Goal: Task Accomplishment & Management: Manage account settings

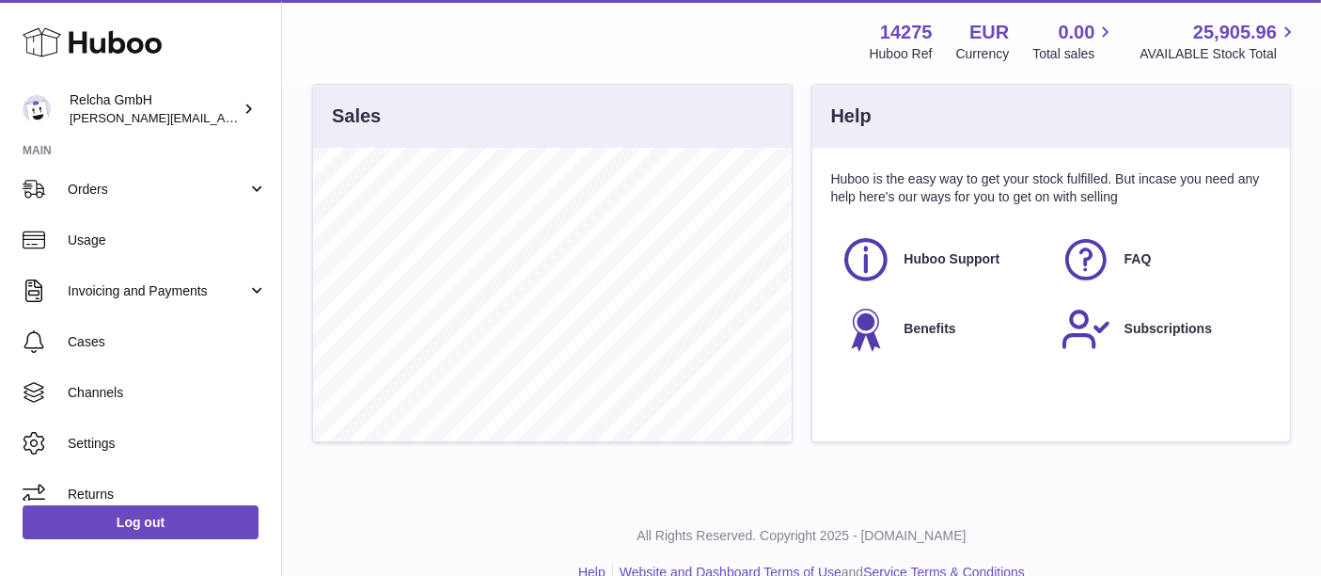
scroll to position [656, 0]
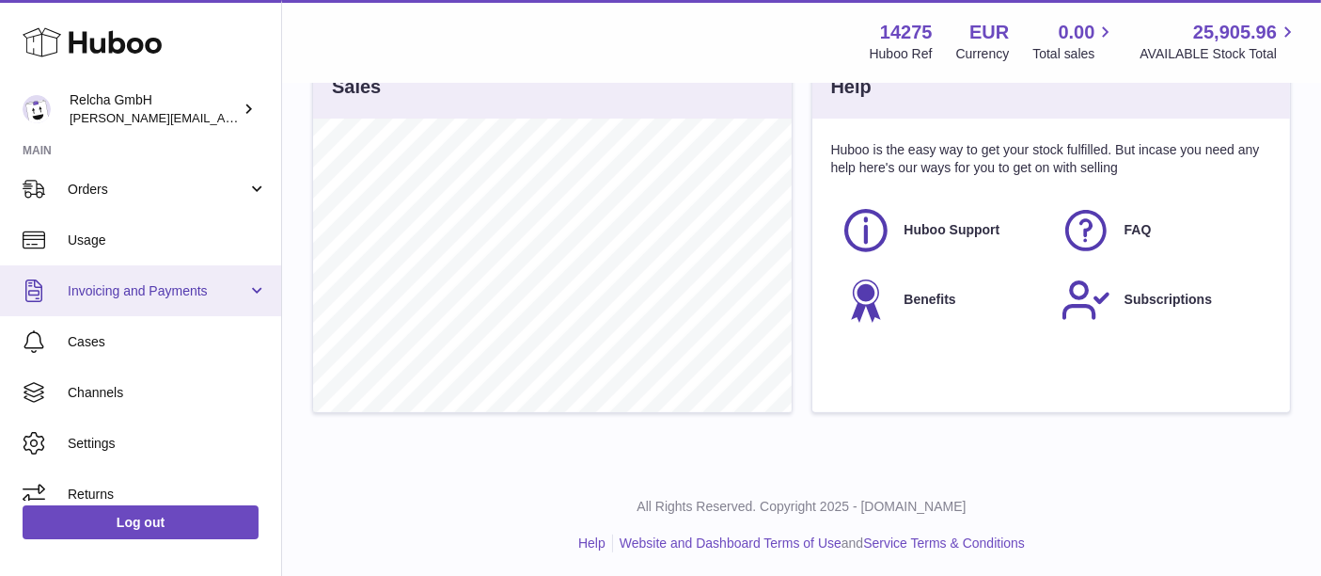
click at [134, 293] on span "Invoicing and Payments" at bounding box center [158, 291] width 180 height 18
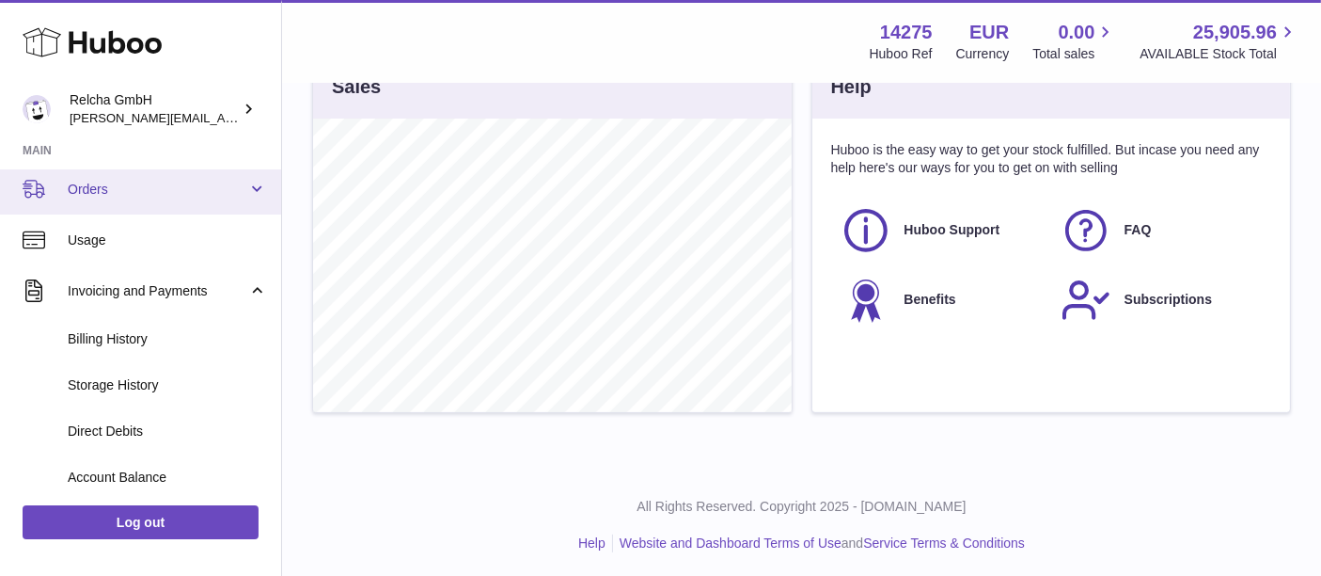
click at [202, 202] on link "Orders" at bounding box center [140, 189] width 281 height 51
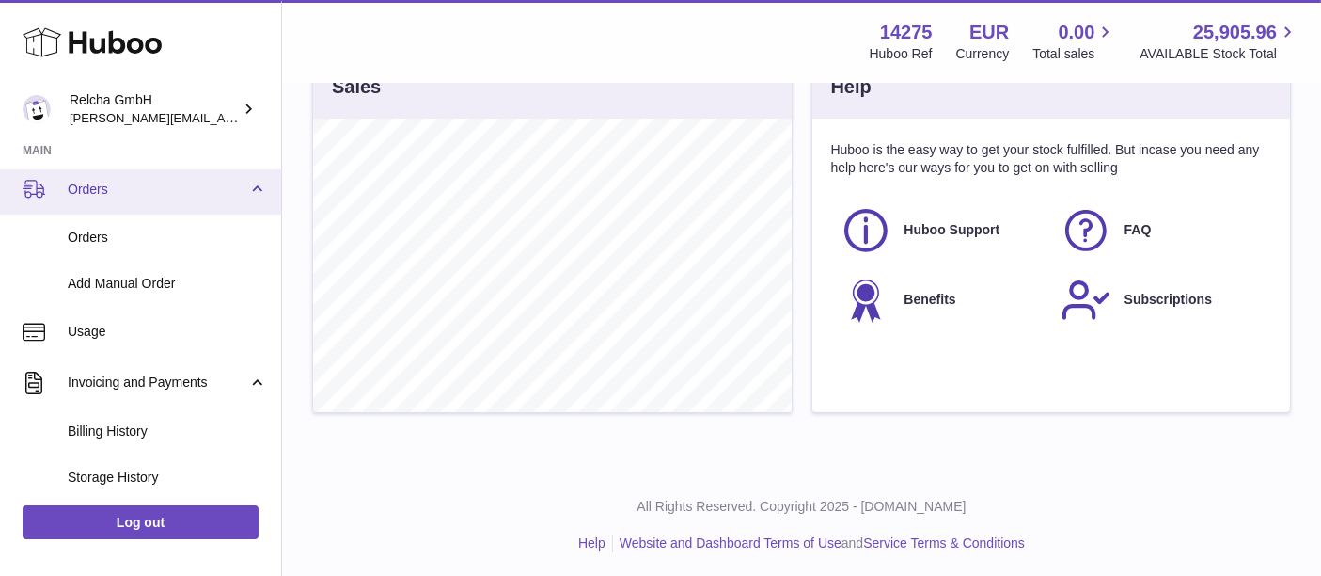
click at [198, 193] on span "Orders" at bounding box center [158, 190] width 180 height 18
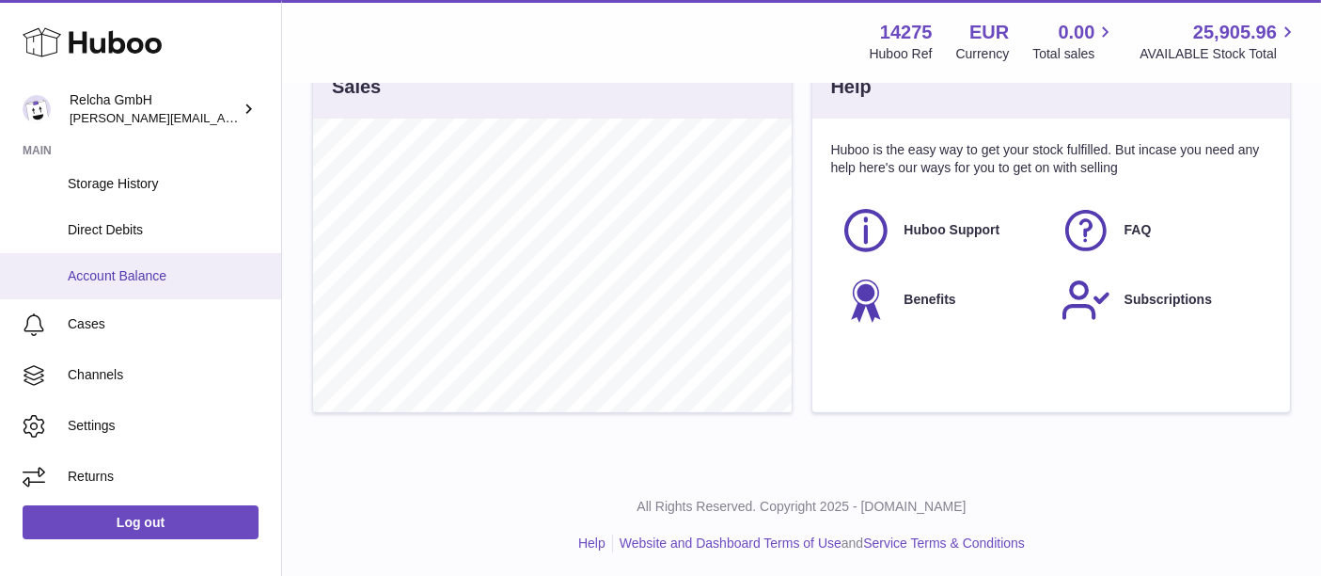
scroll to position [0, 0]
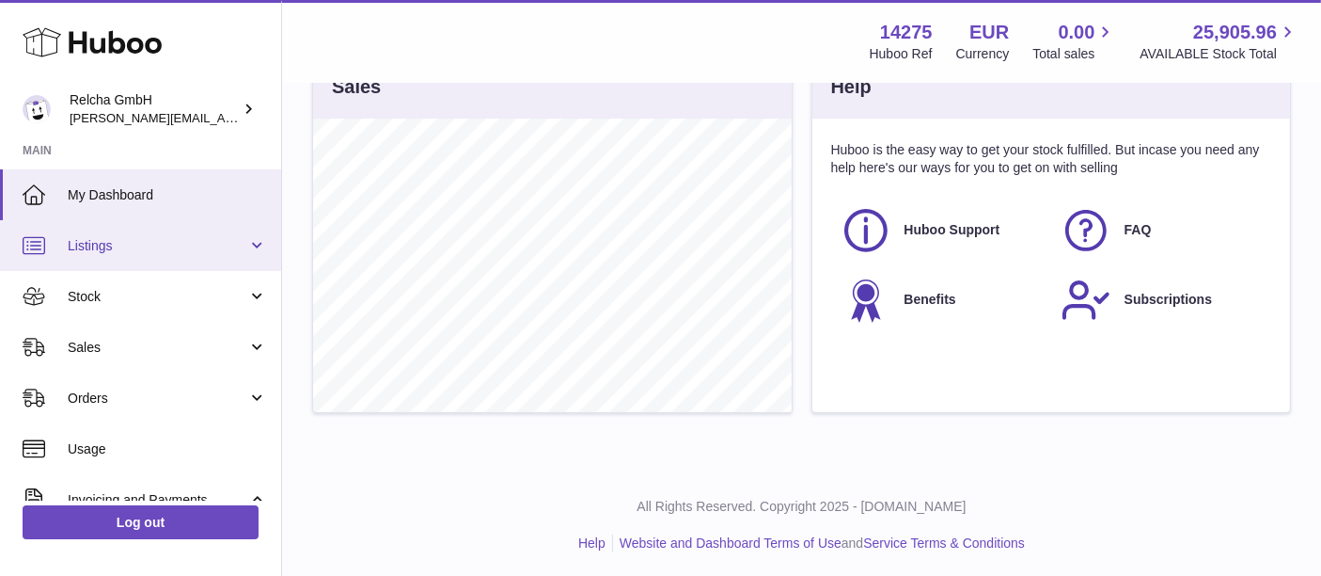
click at [144, 245] on span "Listings" at bounding box center [158, 246] width 180 height 18
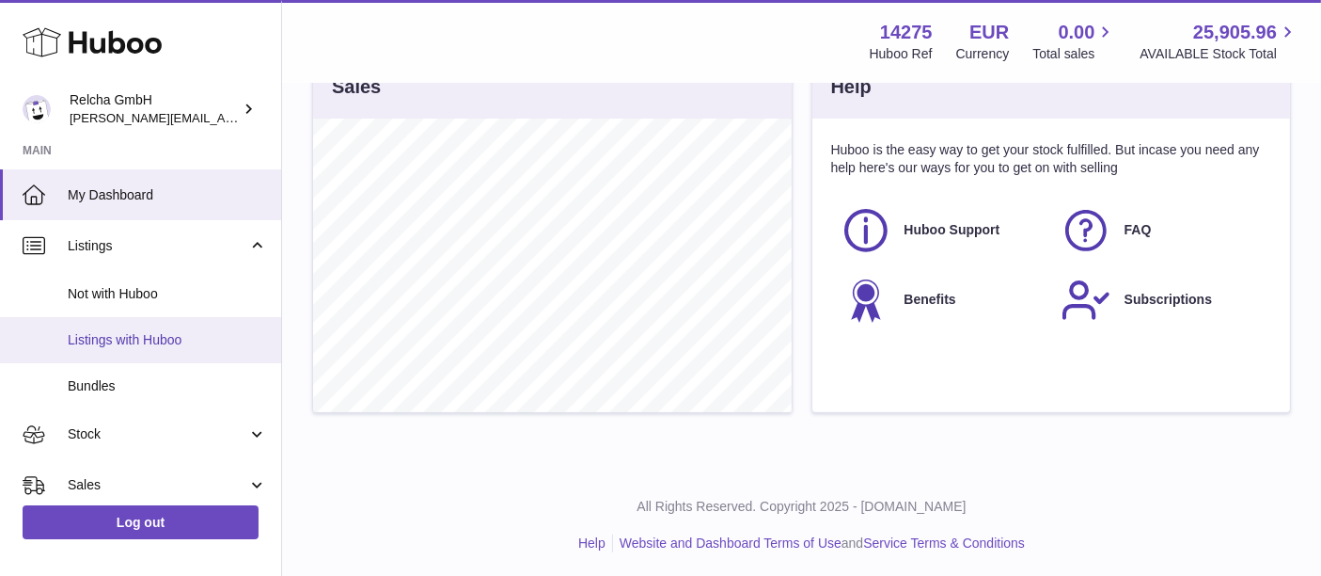
click at [111, 344] on span "Listings with Huboo" at bounding box center [167, 340] width 199 height 18
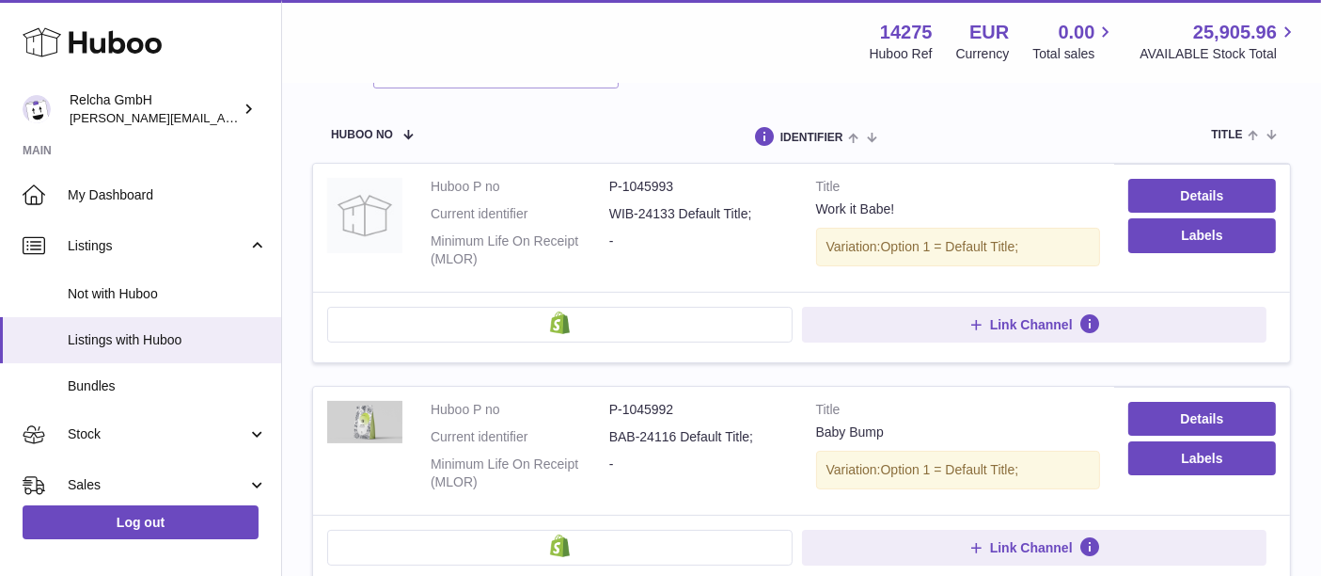
scroll to position [313, 0]
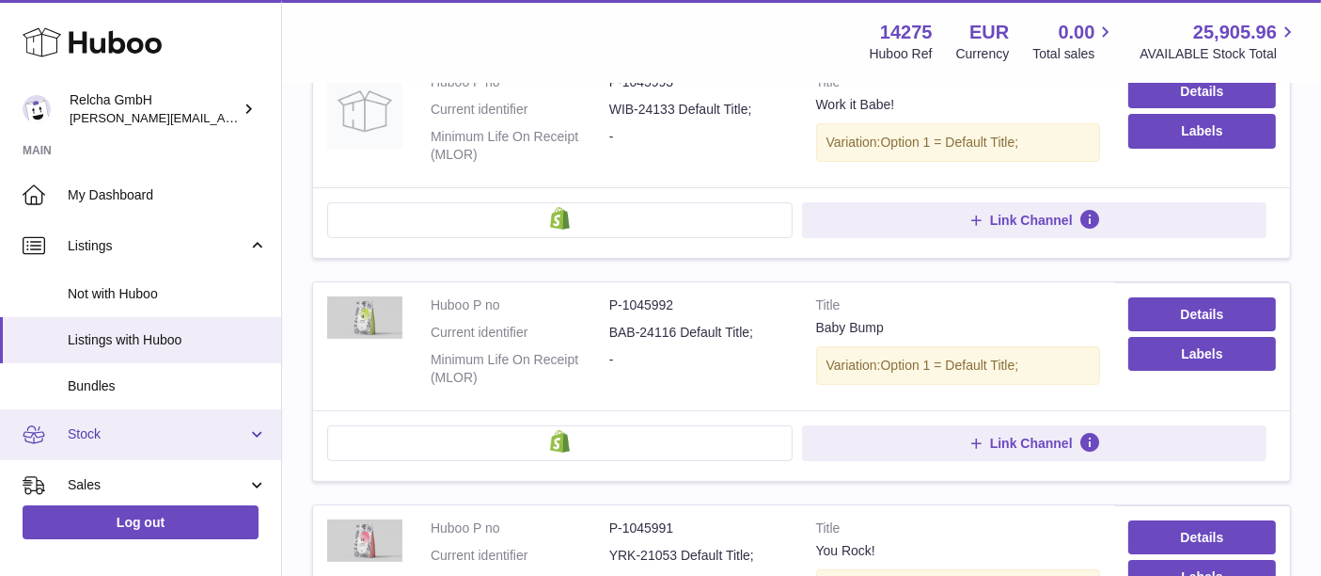
click at [94, 453] on link "Stock" at bounding box center [140, 434] width 281 height 51
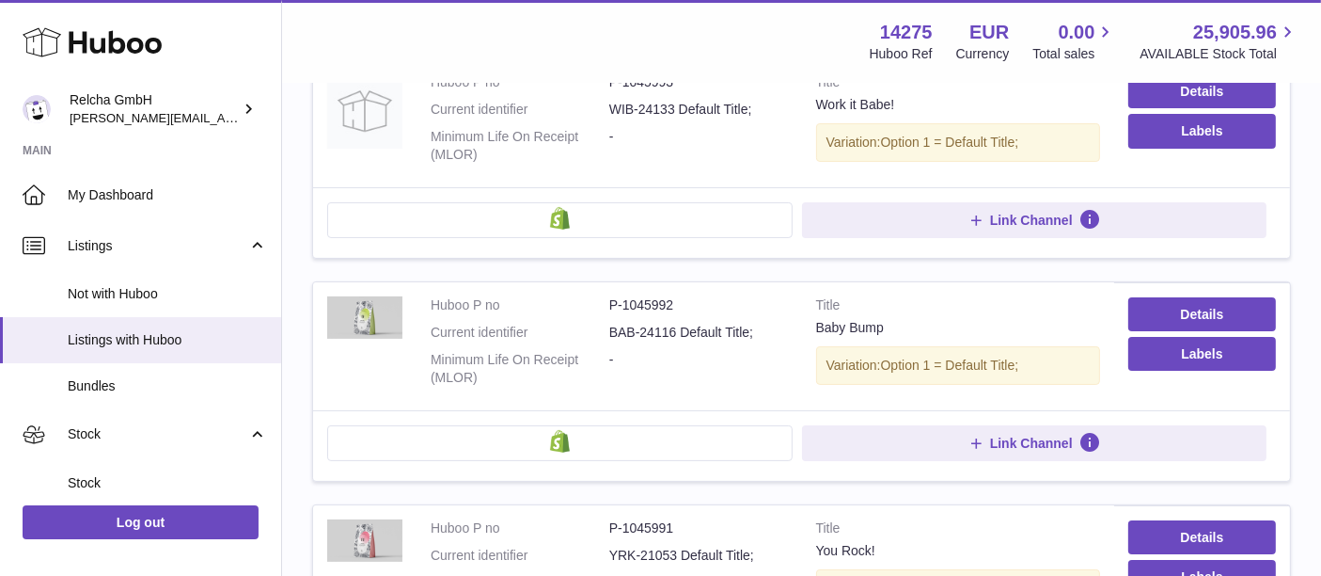
scroll to position [104, 0]
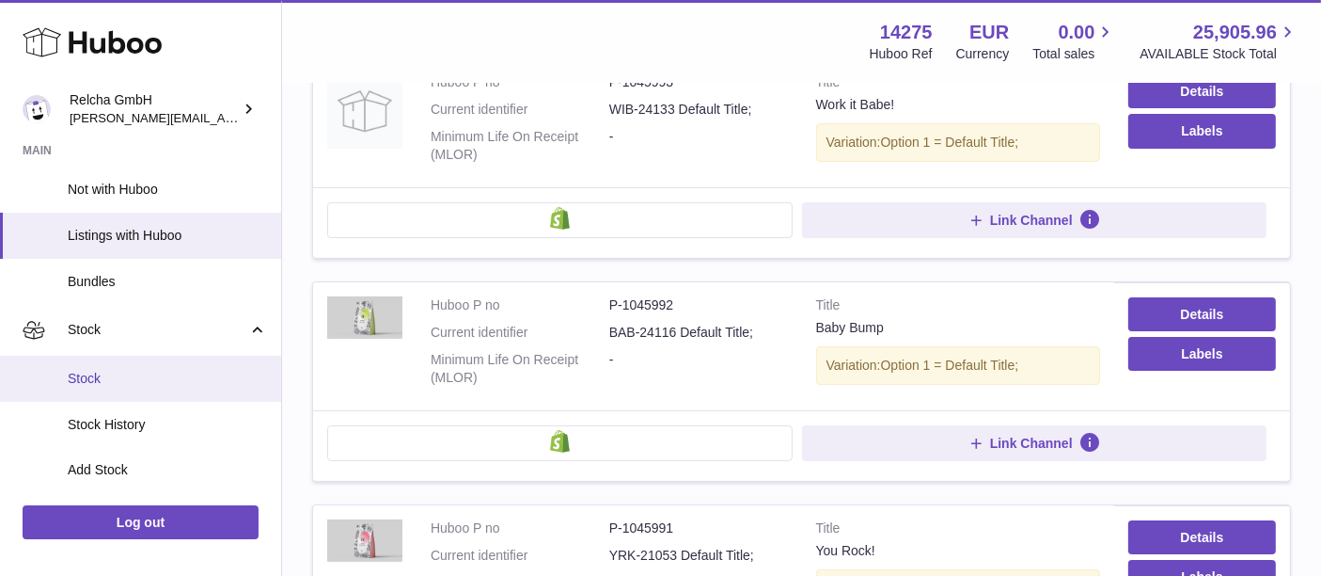
click at [150, 392] on link "Stock" at bounding box center [140, 379] width 281 height 46
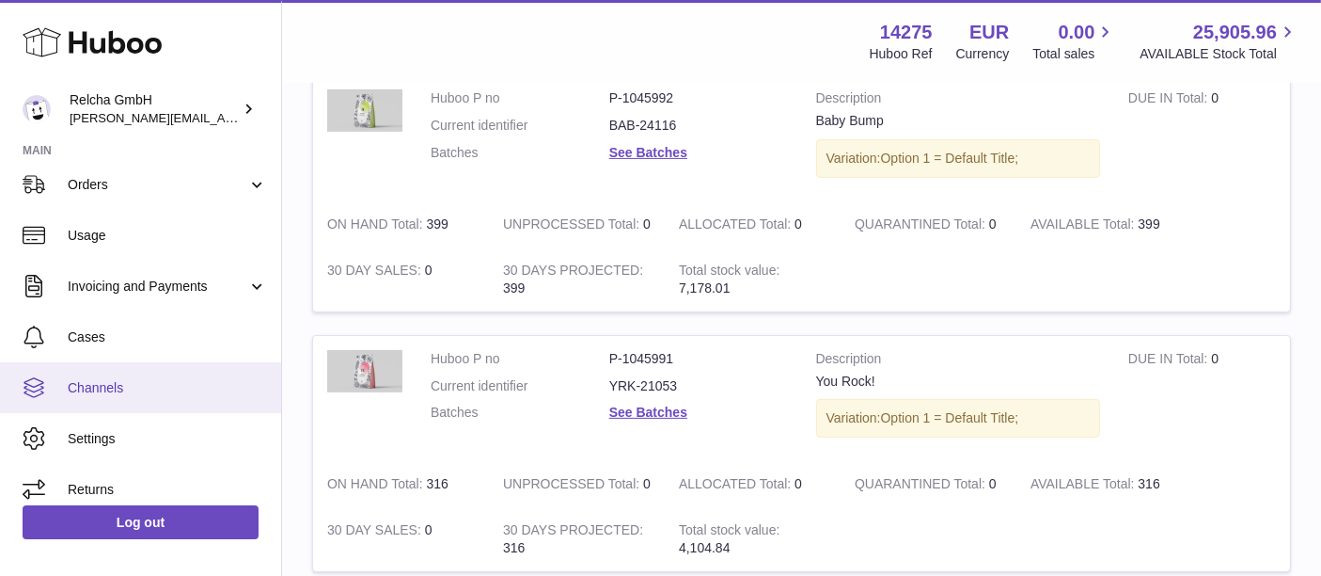
scroll to position [456, 0]
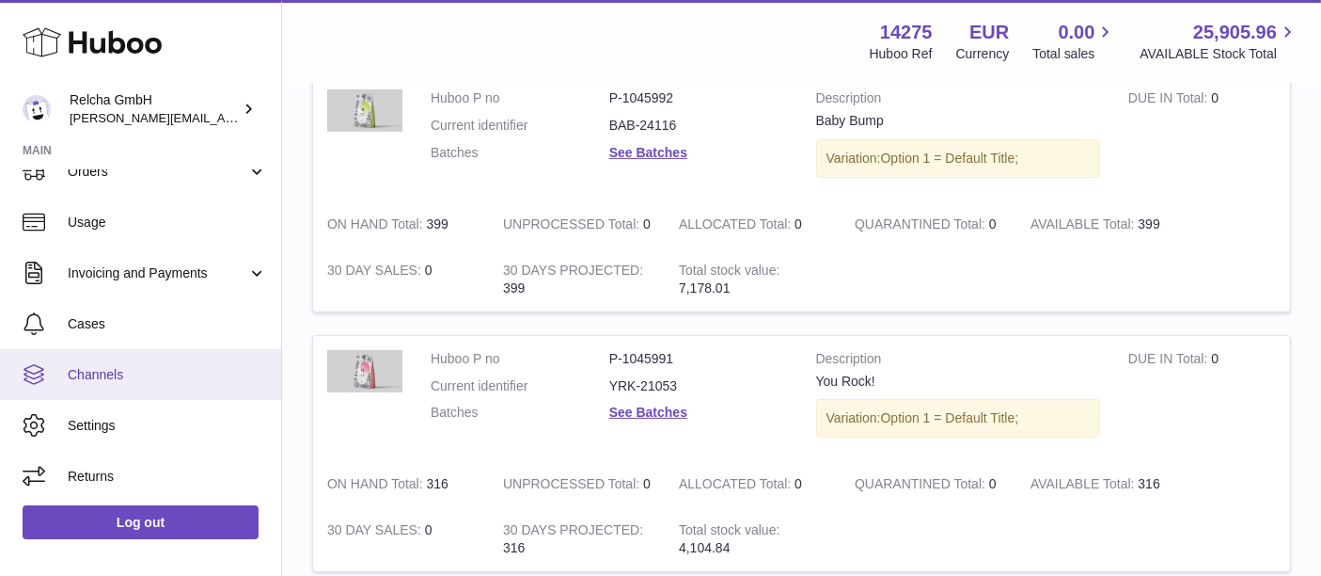
click at [136, 393] on link "Channels" at bounding box center [140, 374] width 281 height 51
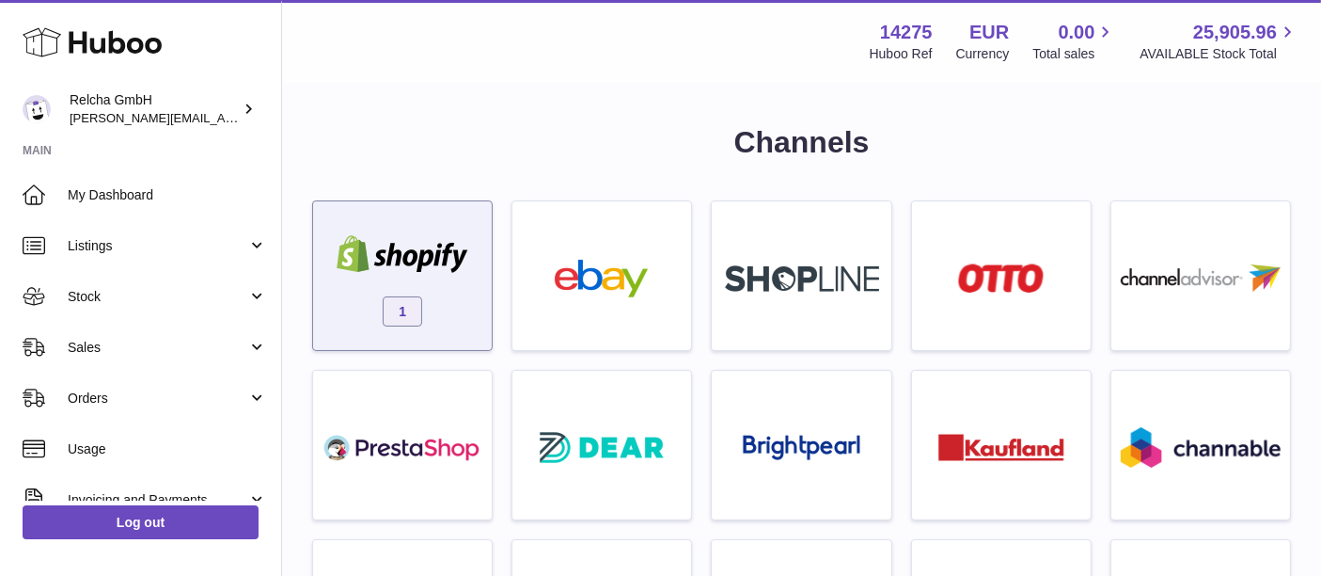
click at [458, 308] on div "1" at bounding box center [403, 280] width 160 height 120
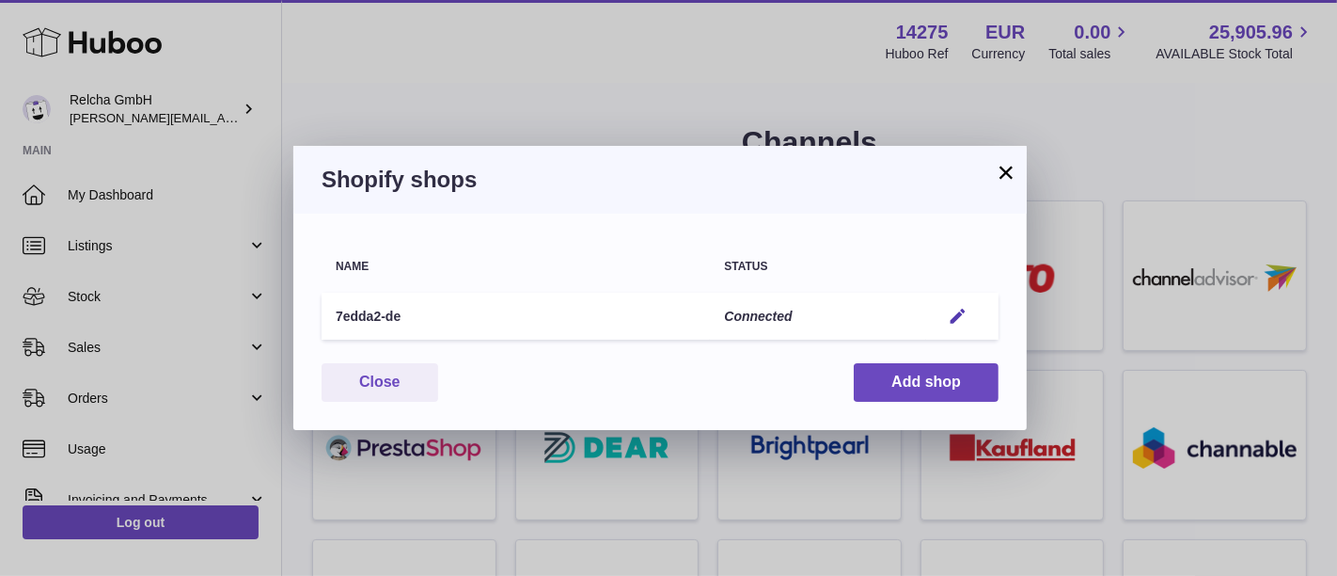
click at [1004, 167] on button "×" at bounding box center [1006, 172] width 23 height 23
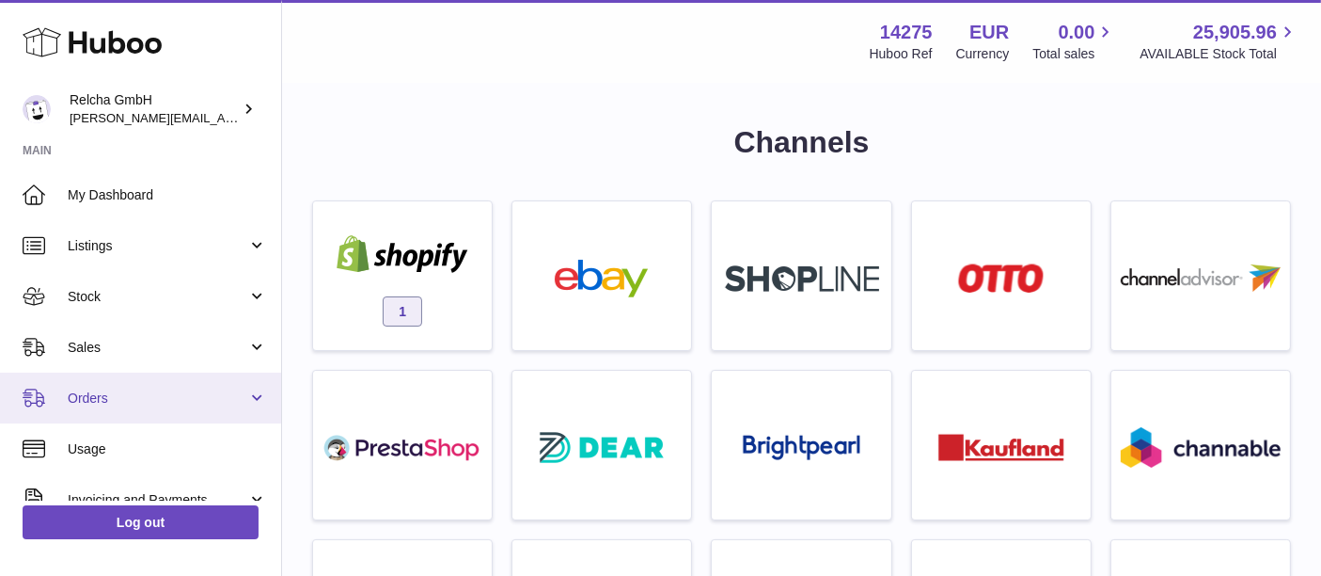
scroll to position [209, 0]
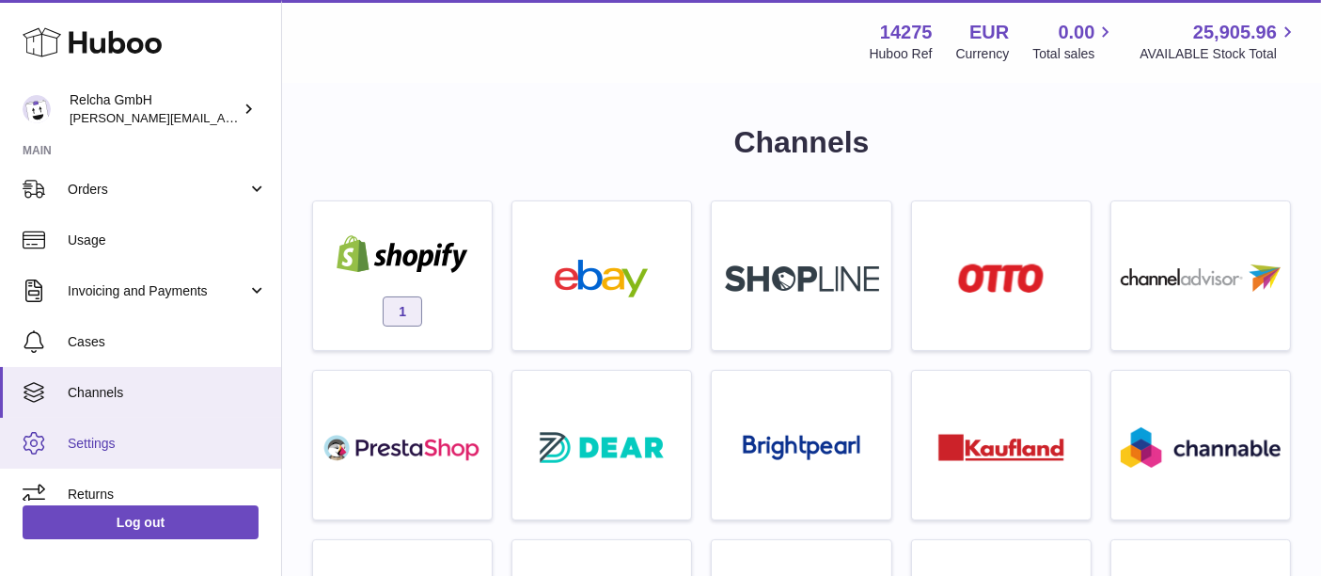
click at [127, 451] on span "Settings" at bounding box center [167, 444] width 199 height 18
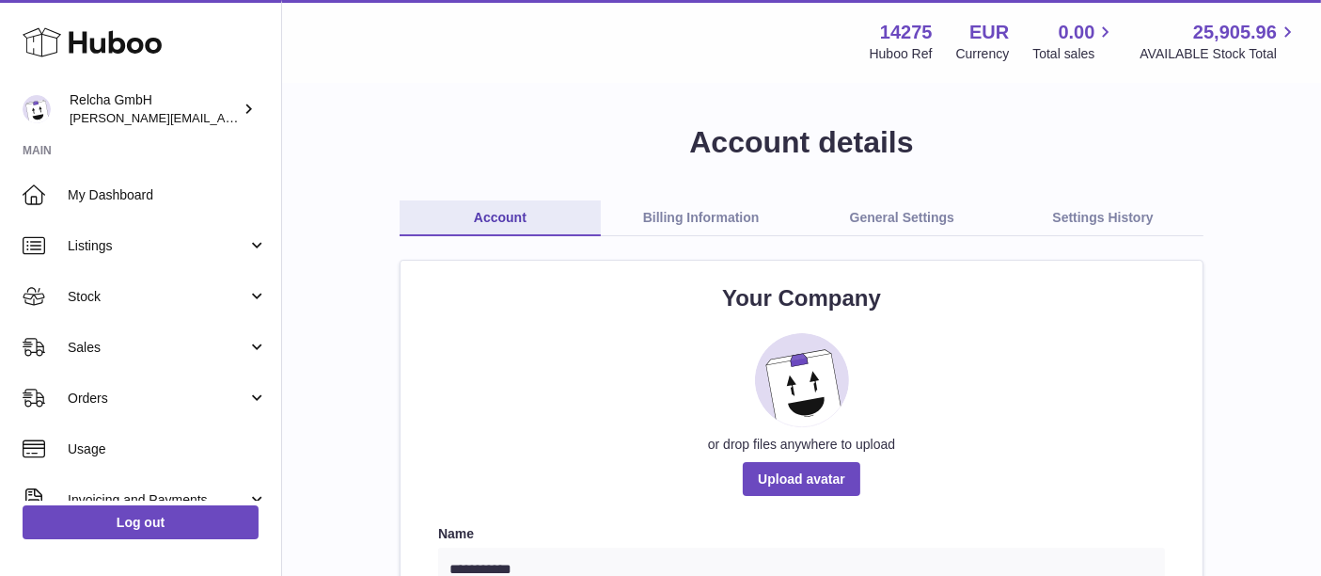
click at [902, 219] on link "General Settings" at bounding box center [902, 218] width 201 height 36
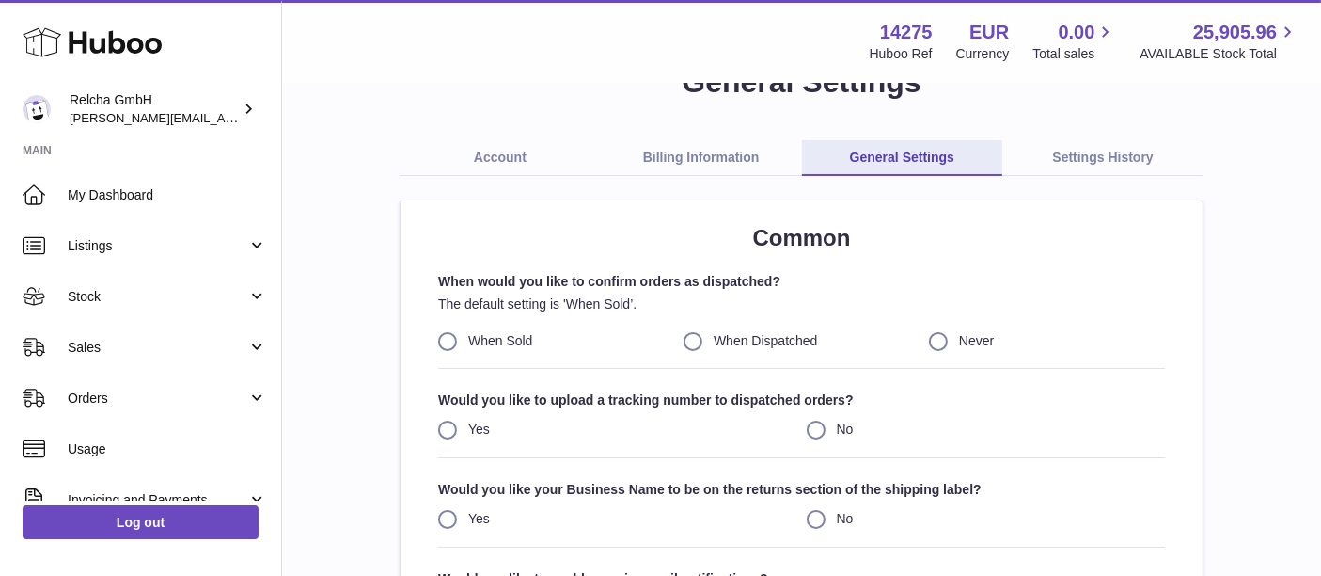
scroll to position [104, 0]
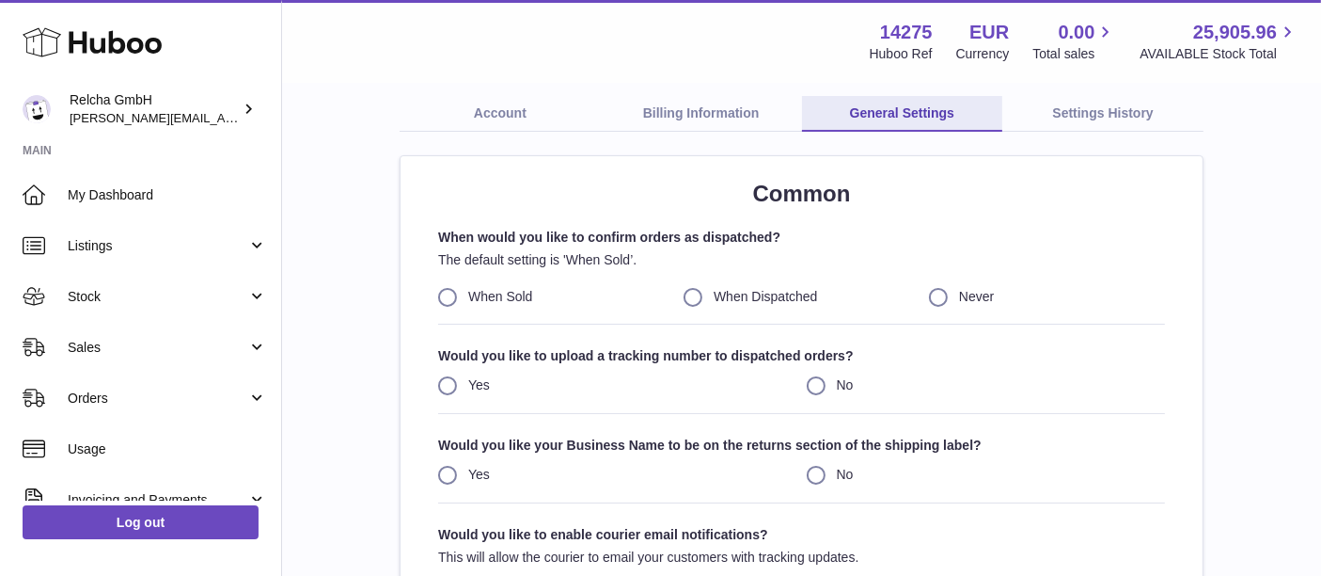
click at [697, 296] on label "When Dispatched" at bounding box center [802, 297] width 236 height 18
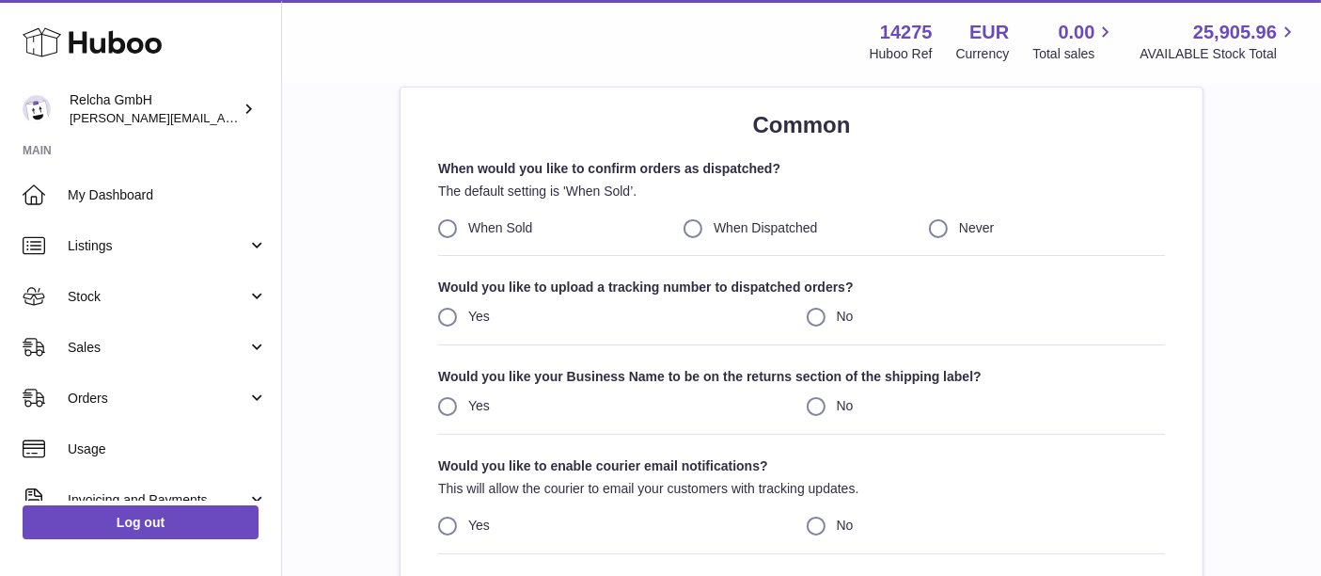
scroll to position [0, 0]
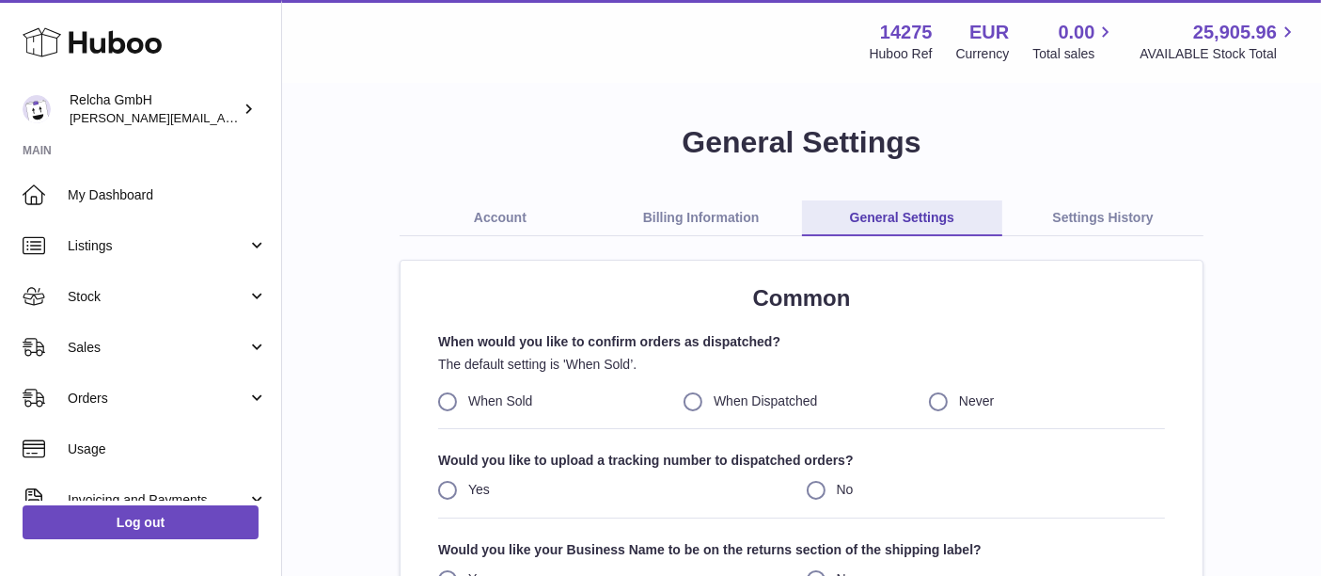
click at [1107, 222] on link "Settings History" at bounding box center [1103, 218] width 201 height 36
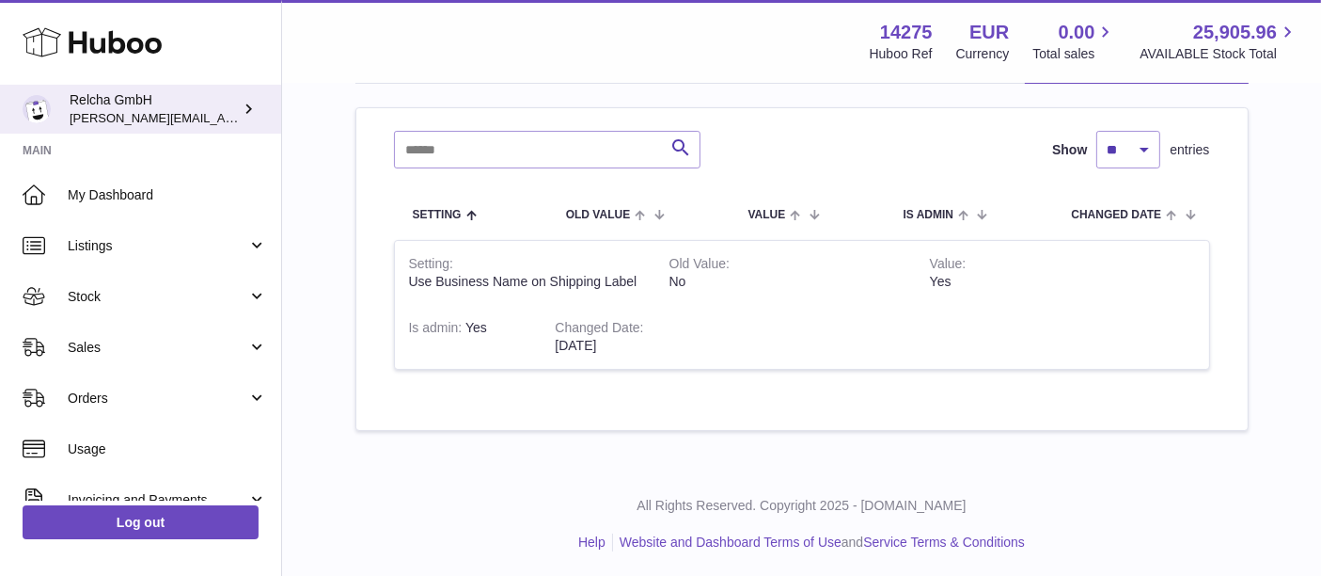
click at [256, 106] on icon at bounding box center [249, 109] width 20 height 20
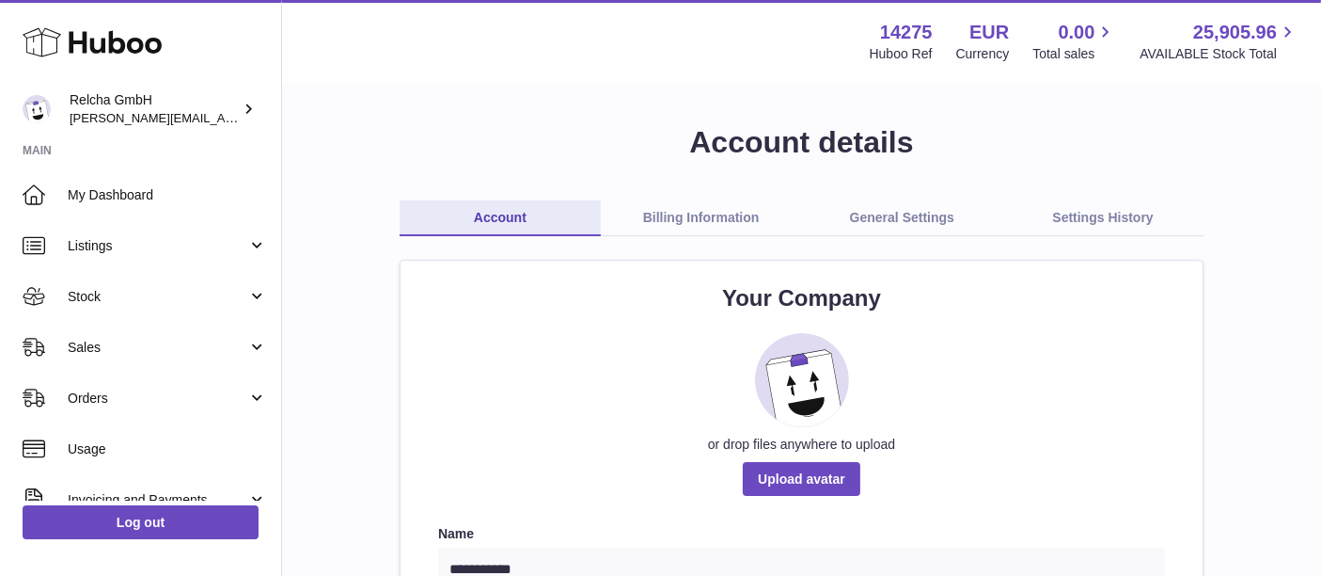
click at [691, 220] on link "Billing Information" at bounding box center [701, 218] width 201 height 36
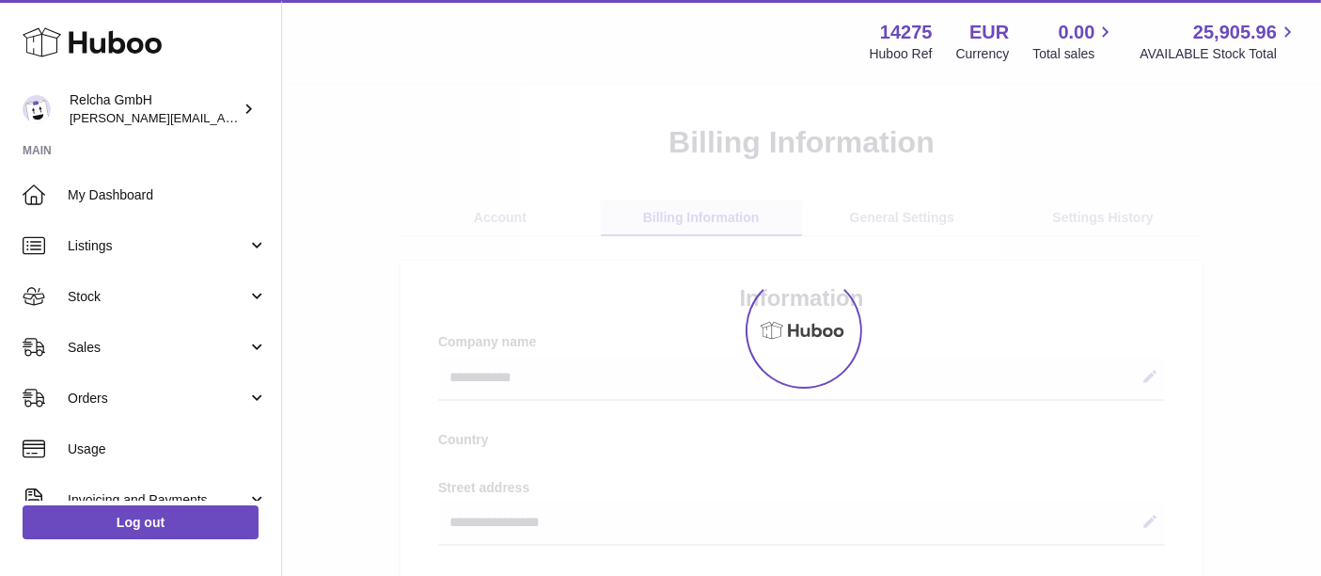
select select "**"
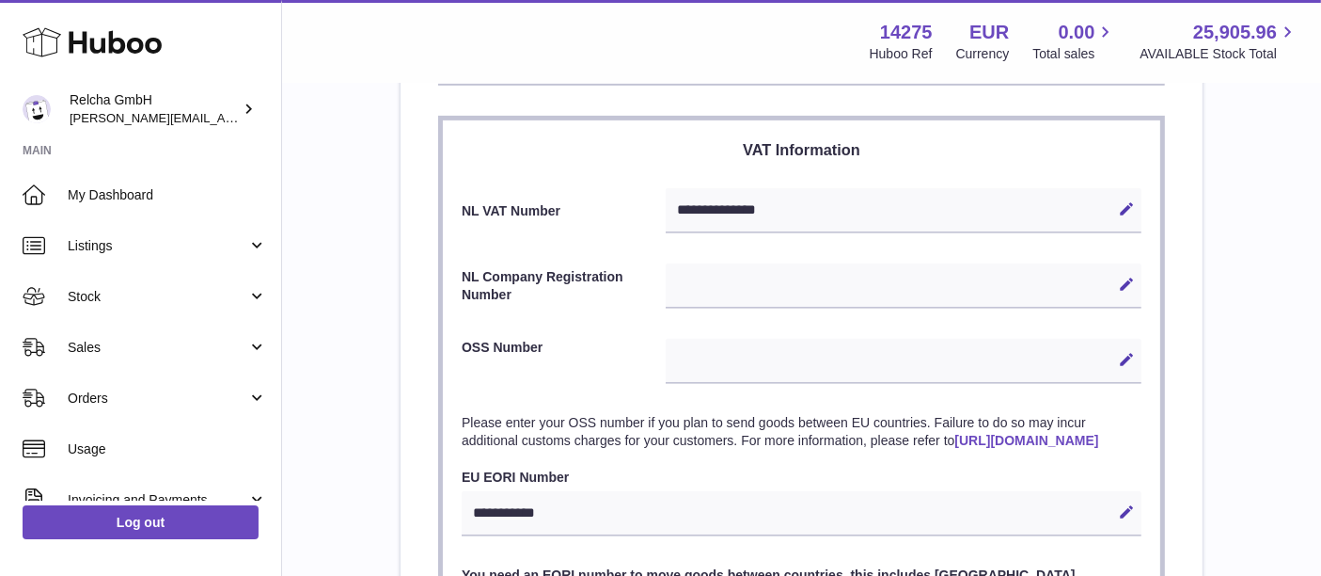
scroll to position [835, 0]
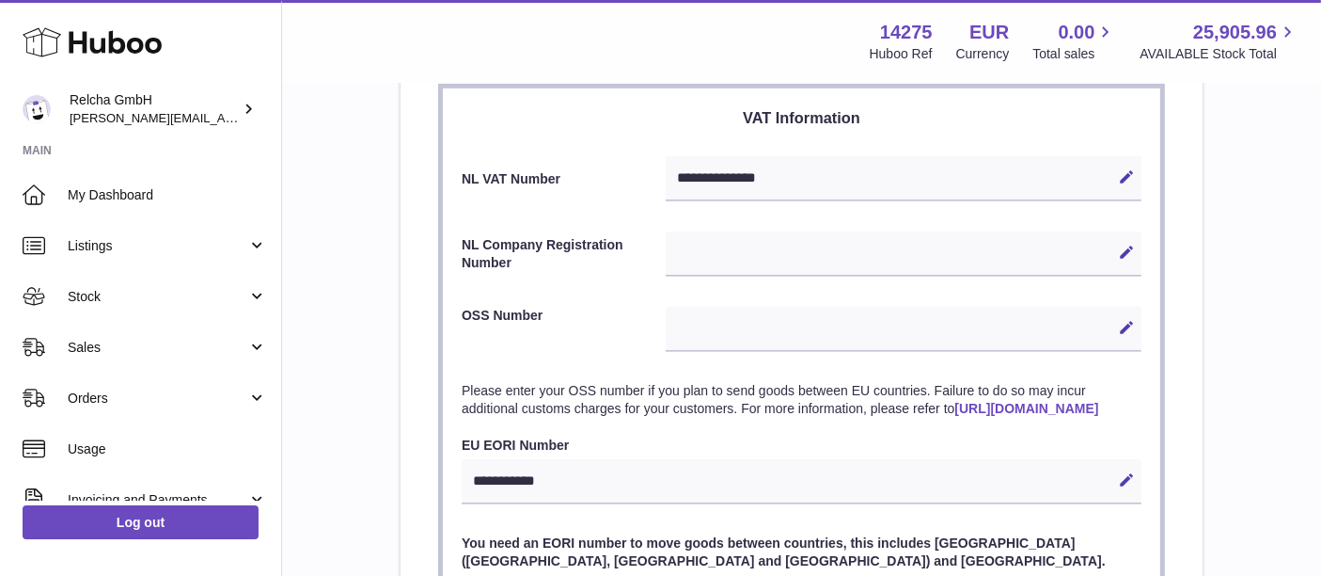
click at [411, 184] on div "**********" at bounding box center [802, 55] width 802 height 1260
click at [755, 334] on div "Edit Cancel Save" at bounding box center [904, 329] width 476 height 45
click at [1129, 326] on icon at bounding box center [1126, 327] width 17 height 17
paste input "**********"
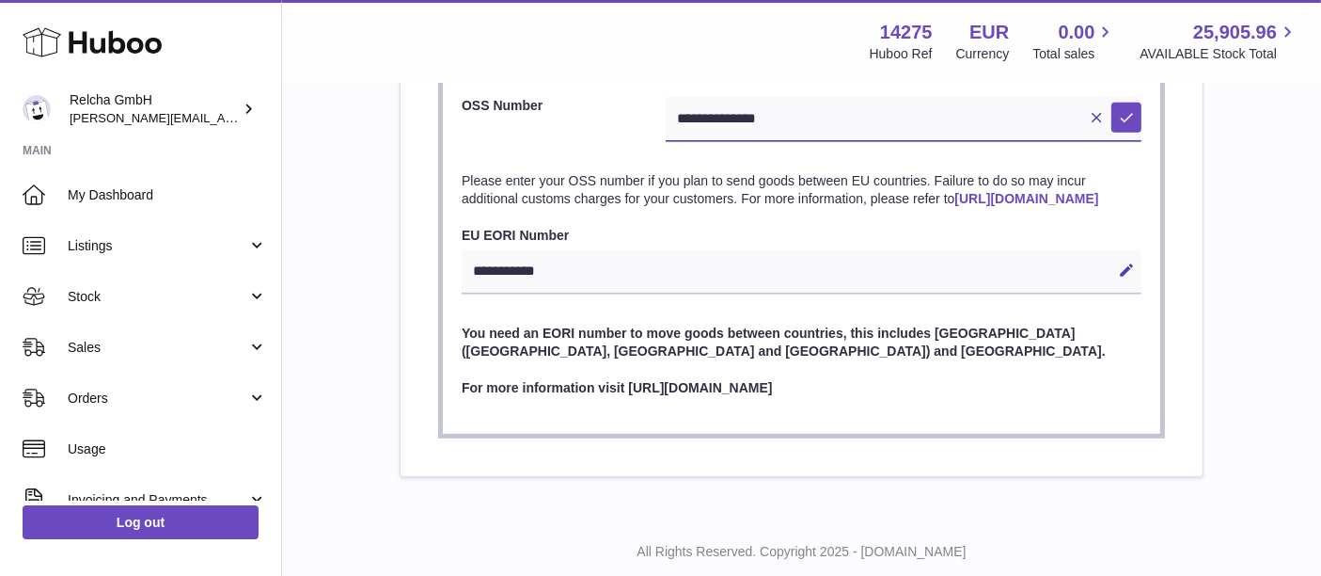
scroll to position [941, 0]
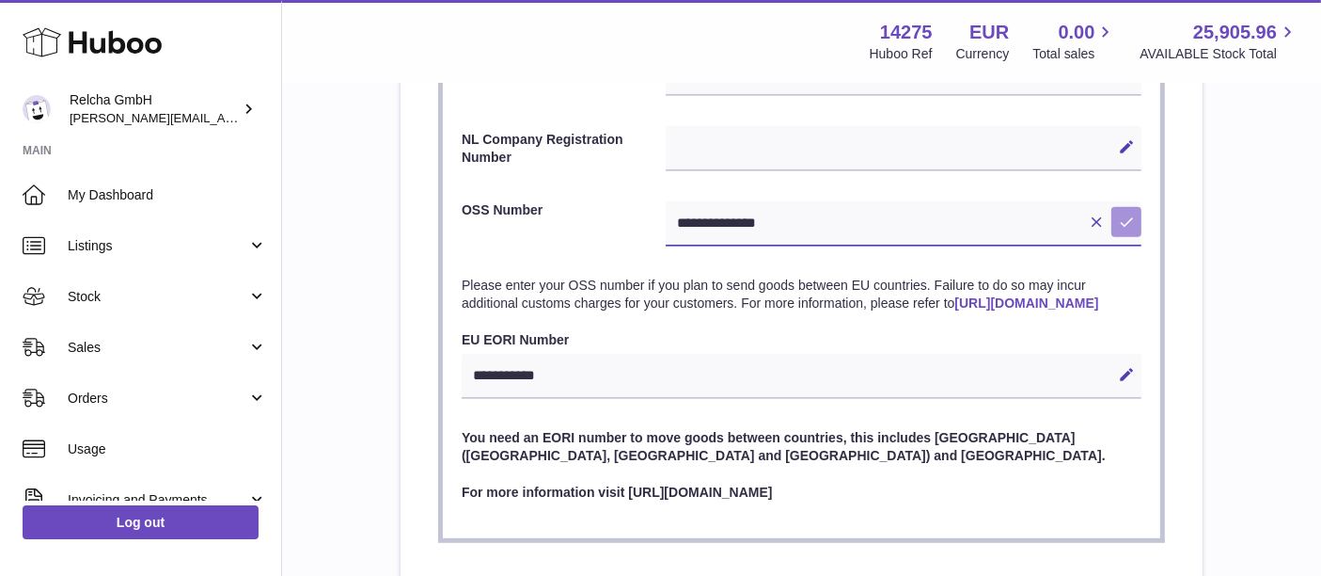
type input "**********"
click at [1120, 230] on button "Save" at bounding box center [1127, 222] width 30 height 30
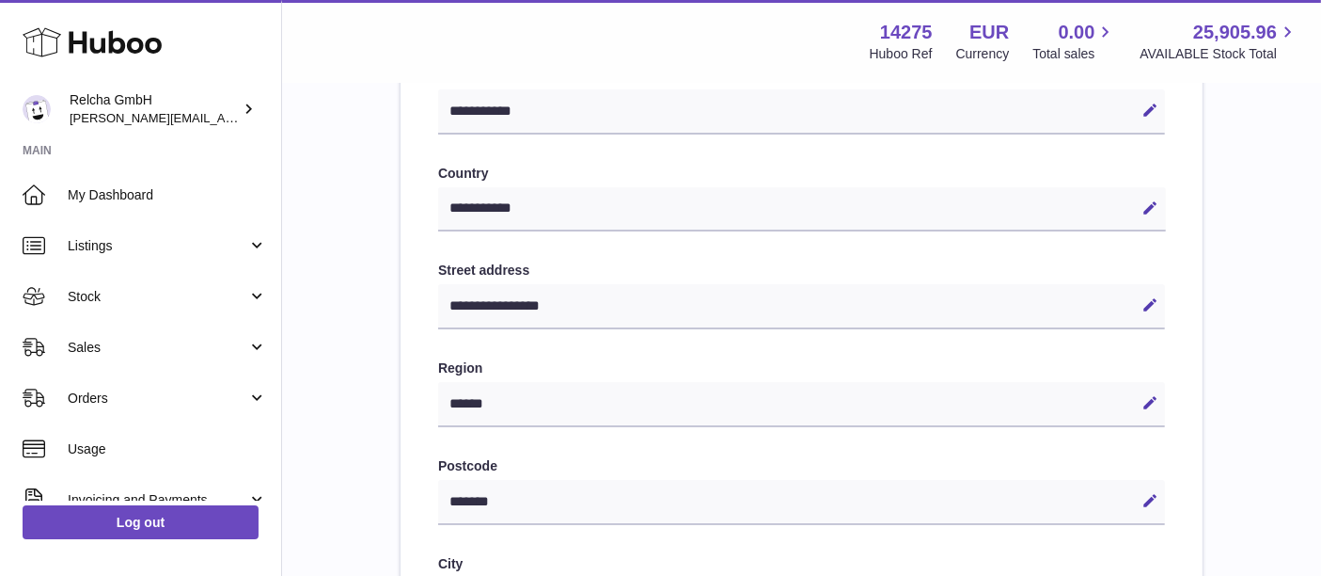
scroll to position [64, 0]
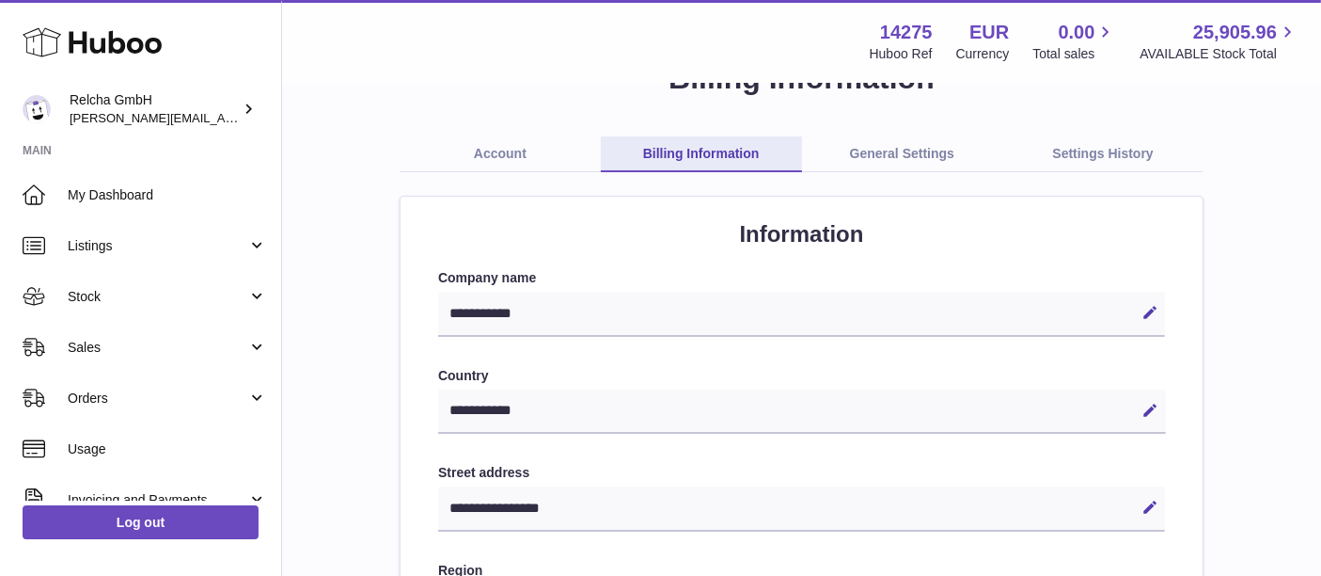
click at [926, 146] on link "General Settings" at bounding box center [902, 154] width 201 height 36
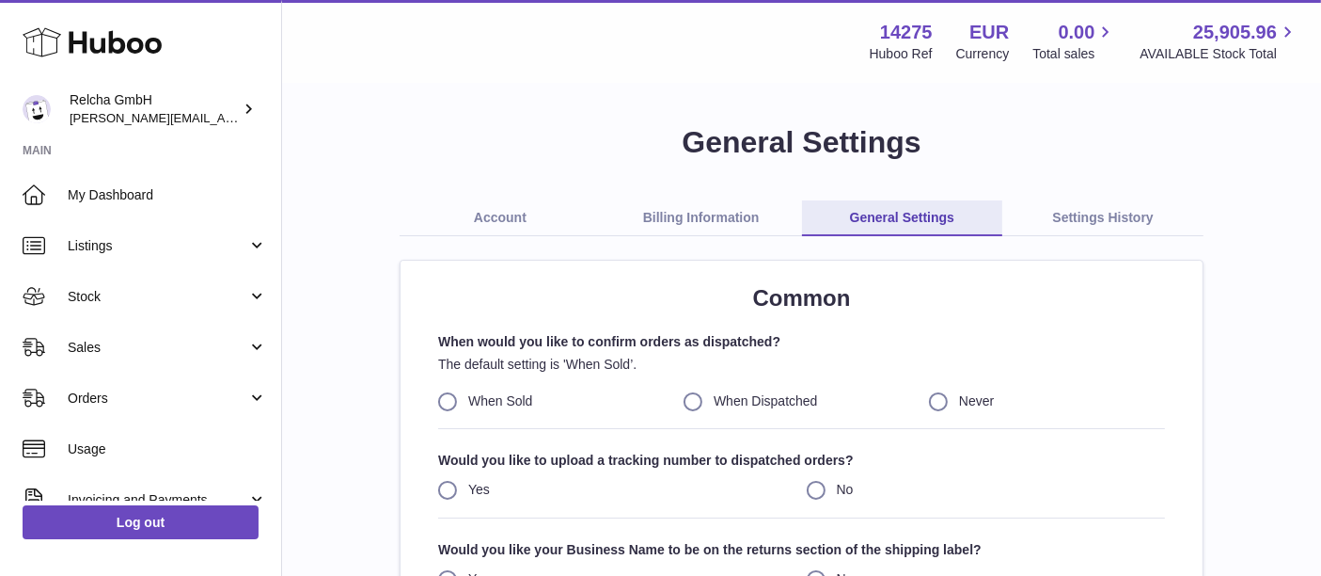
click at [1099, 205] on link "Settings History" at bounding box center [1103, 218] width 201 height 36
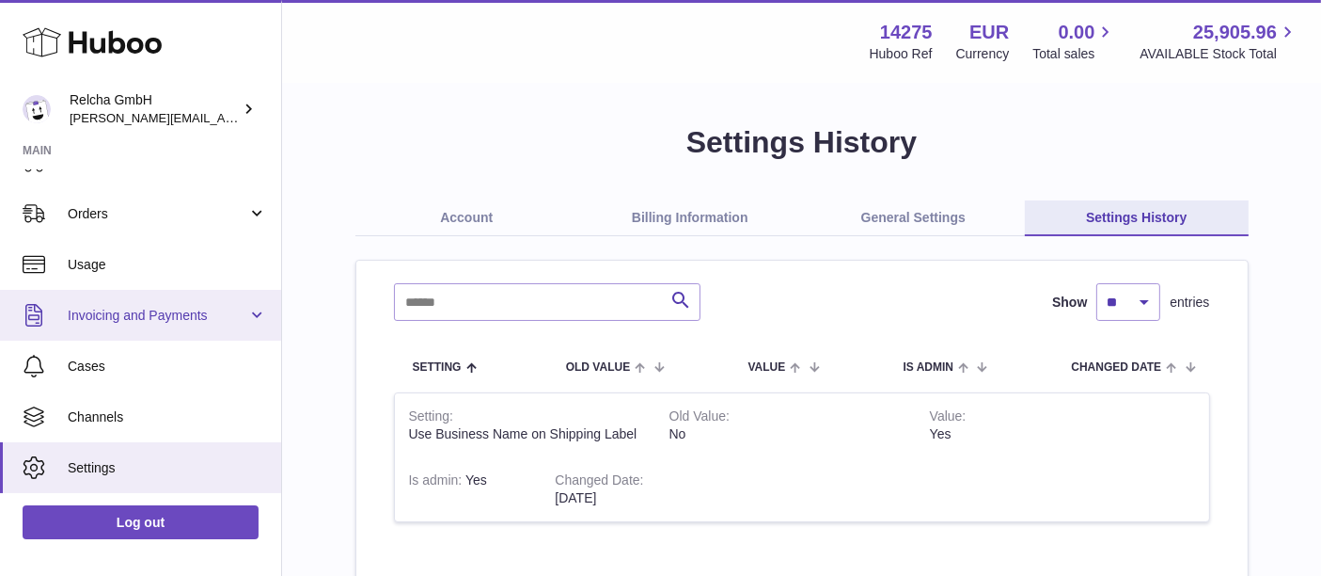
scroll to position [226, 0]
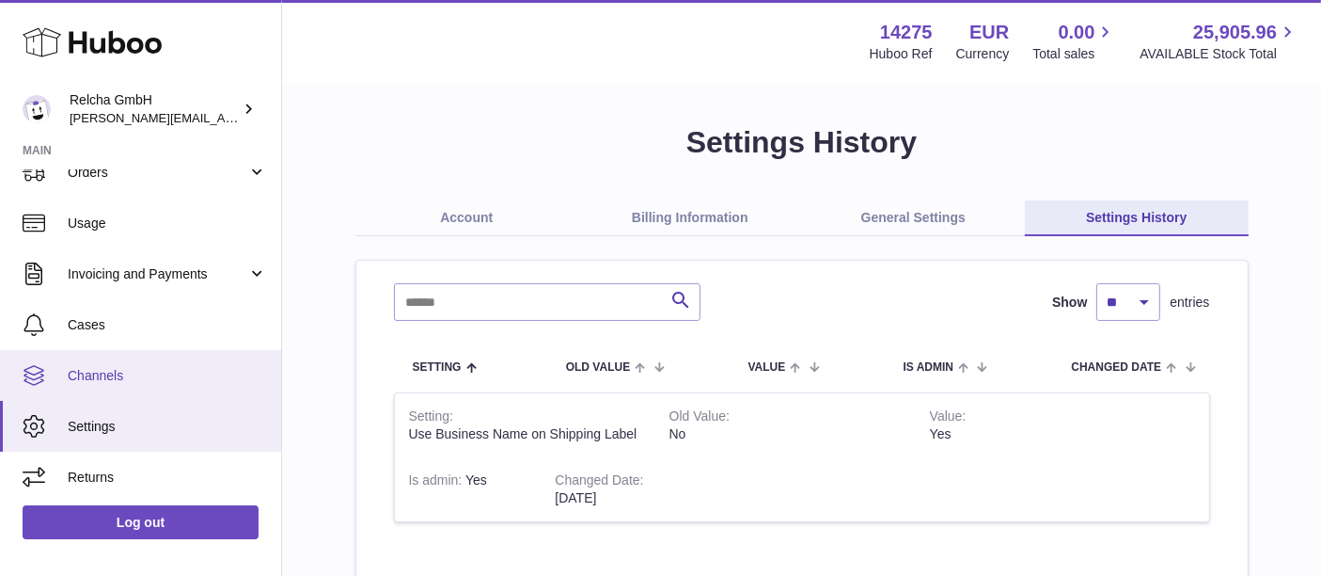
click at [146, 384] on link "Channels" at bounding box center [140, 375] width 281 height 51
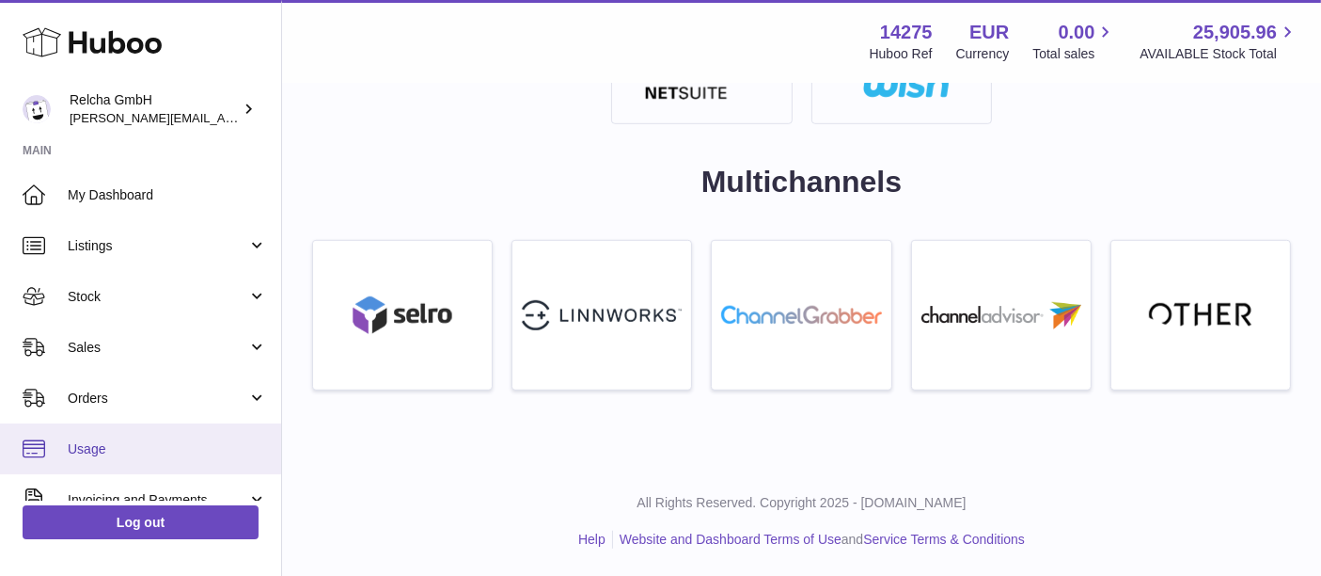
scroll to position [209, 0]
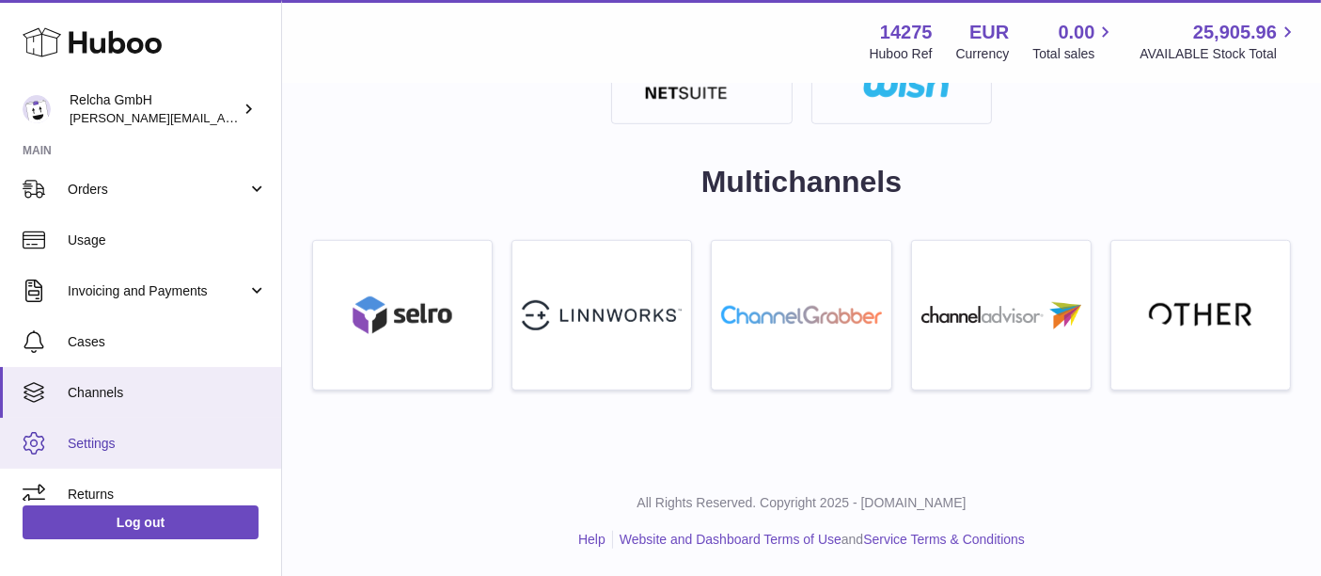
click at [154, 447] on span "Settings" at bounding box center [167, 444] width 199 height 18
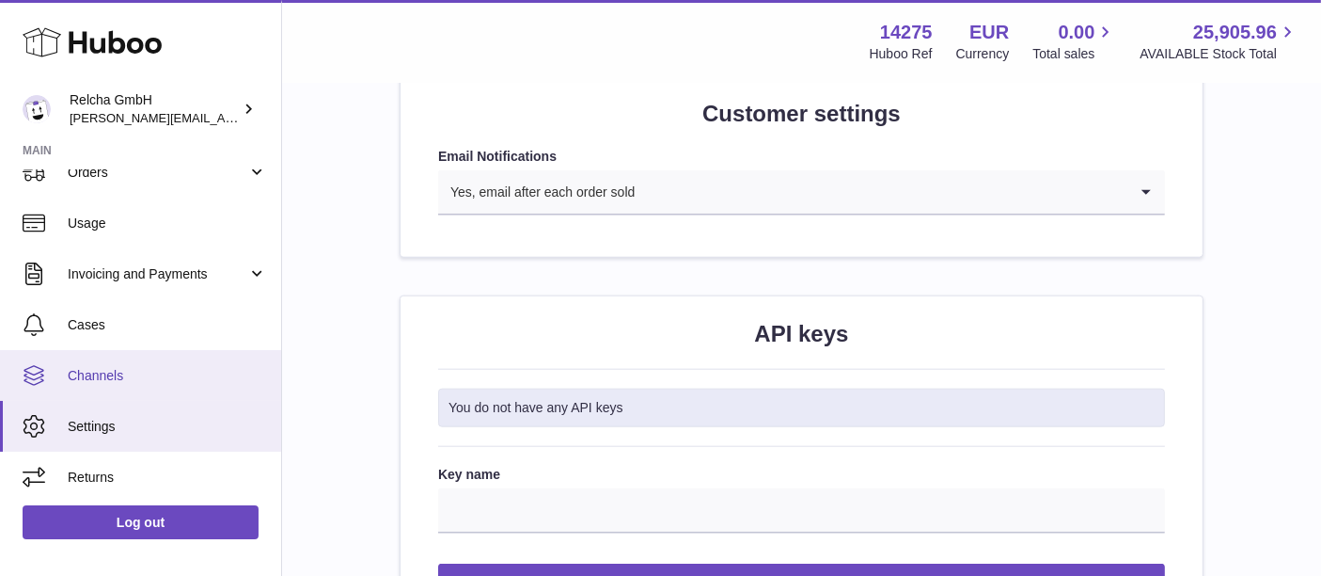
scroll to position [17, 0]
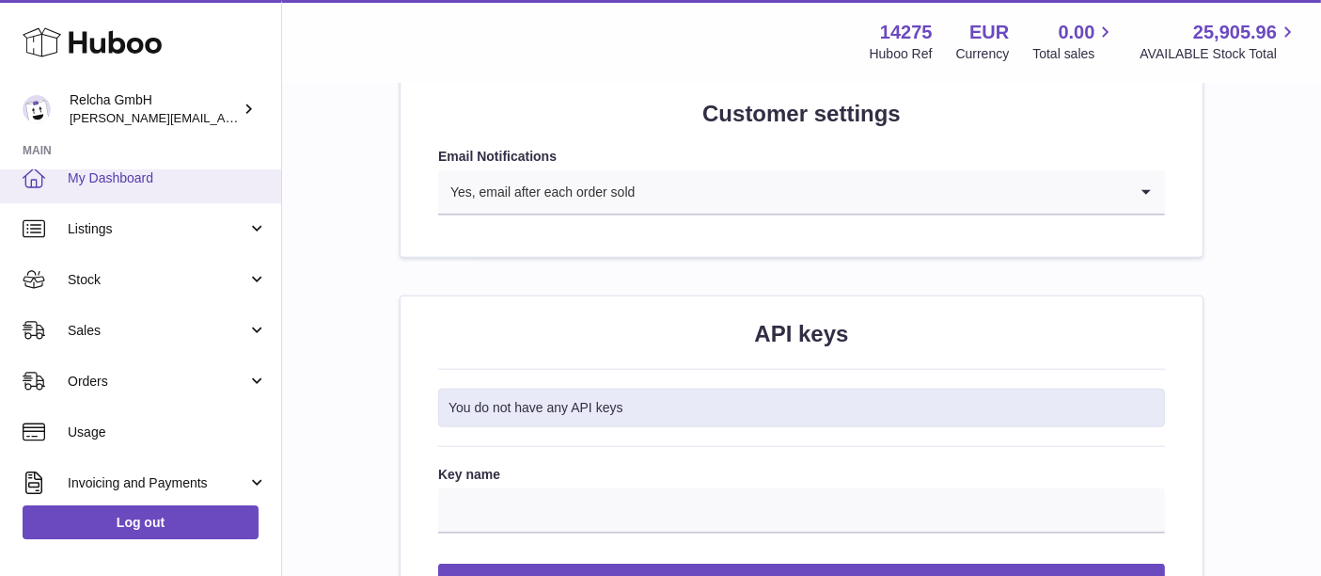
click at [172, 174] on span "My Dashboard" at bounding box center [167, 178] width 199 height 18
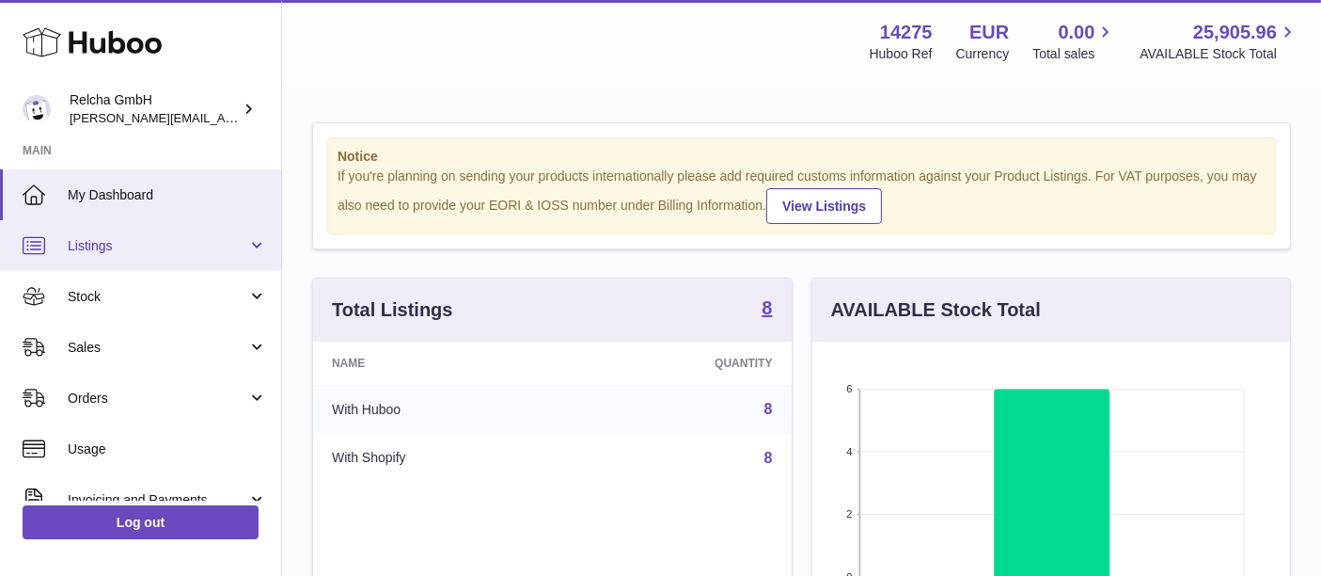
click at [150, 239] on span "Listings" at bounding box center [158, 246] width 180 height 18
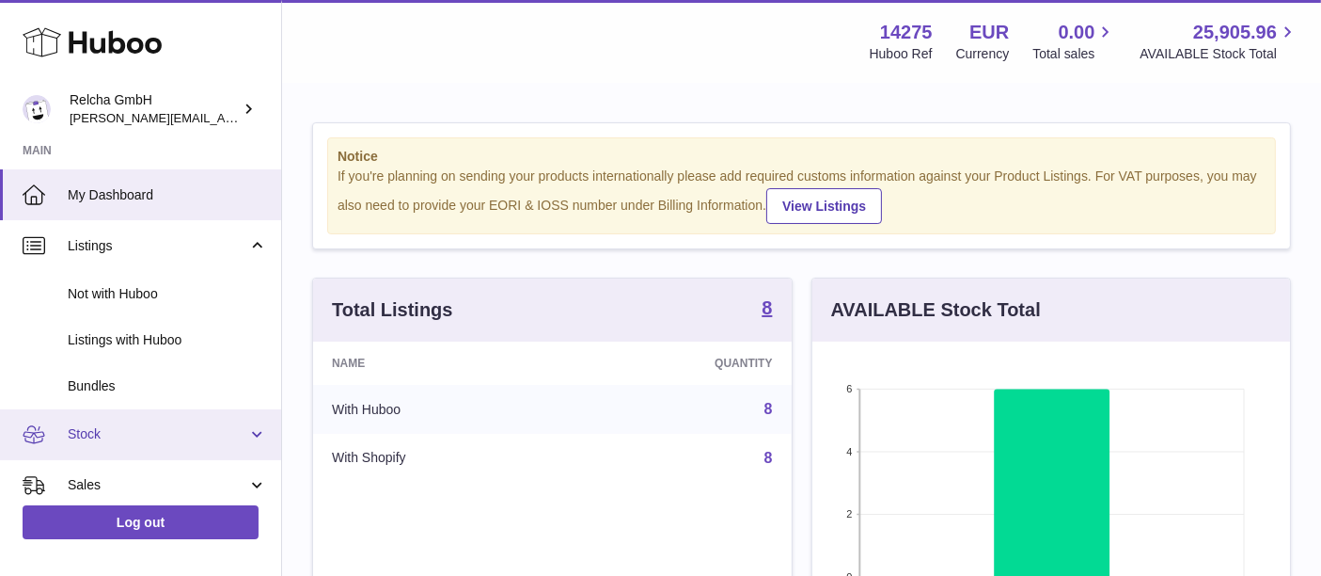
click at [119, 423] on link "Stock" at bounding box center [140, 434] width 281 height 51
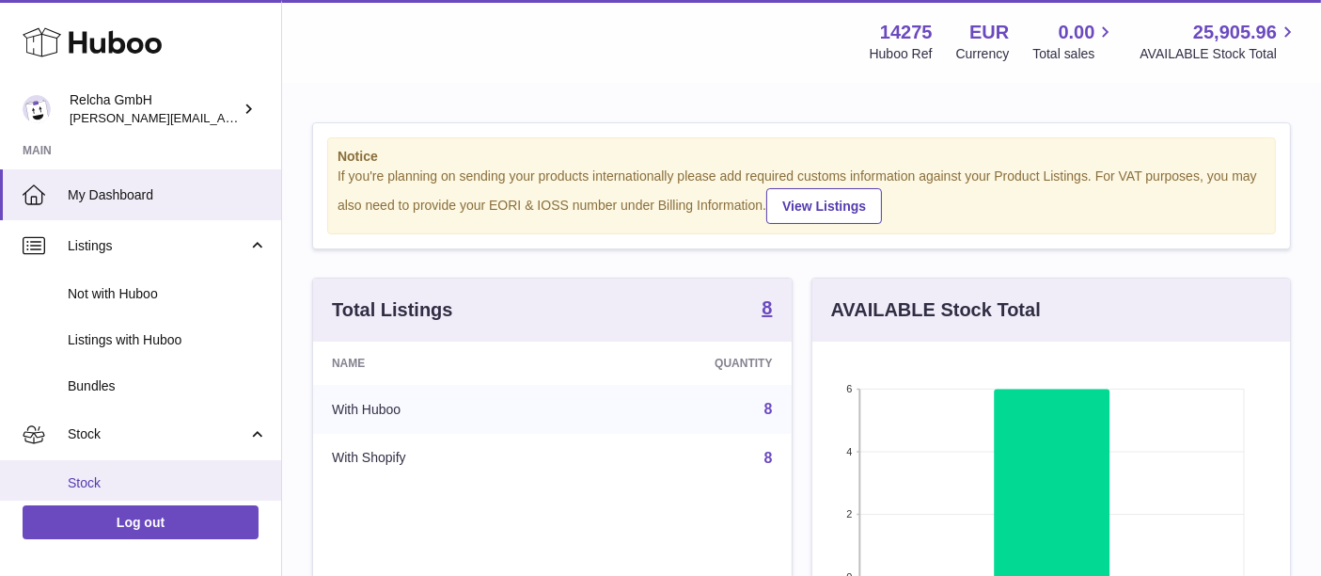
click at [112, 487] on span "Stock" at bounding box center [167, 483] width 199 height 18
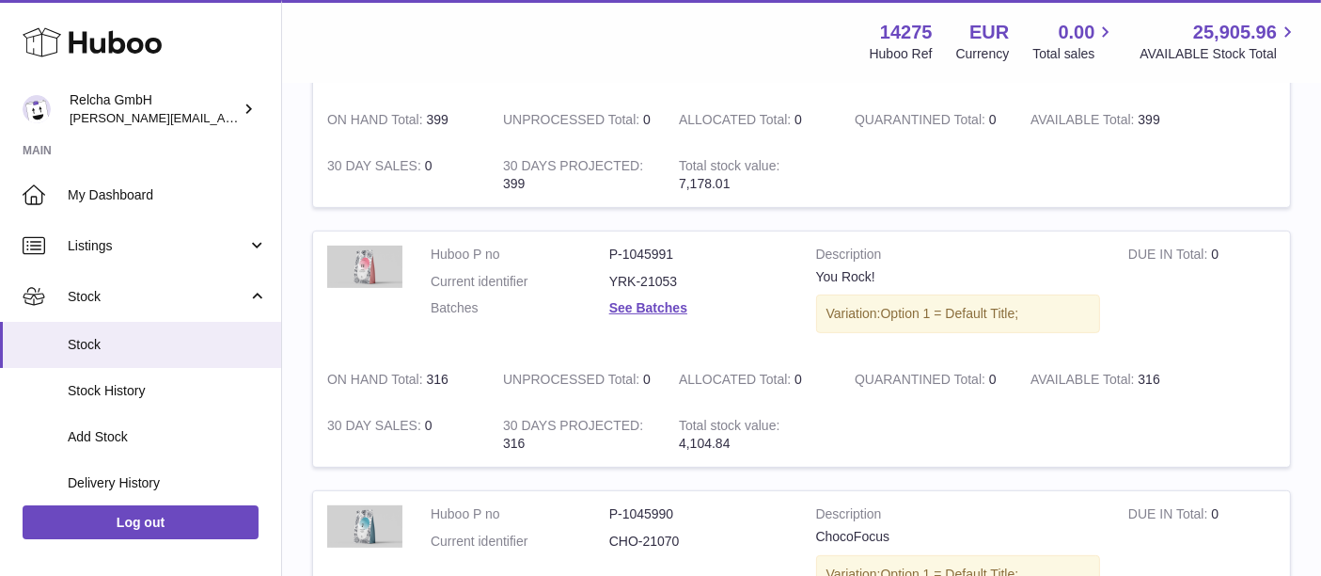
scroll to position [522, 0]
